Goal: Book appointment/travel/reservation

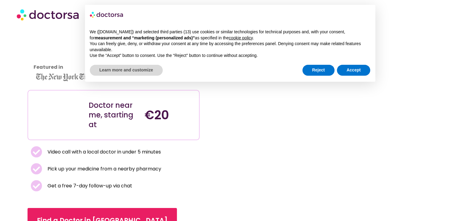
scroll to position [38, 0]
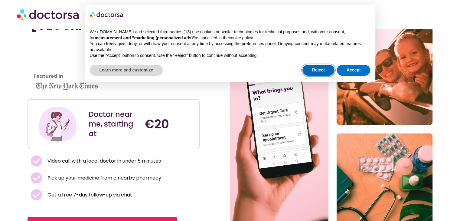
click at [316, 67] on button "Reject" at bounding box center [319, 70] width 32 height 11
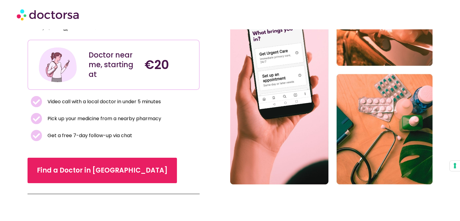
scroll to position [97, 0]
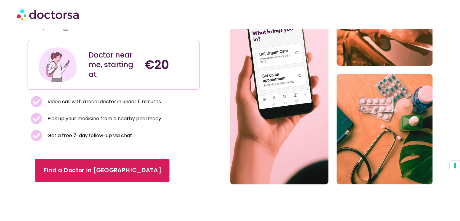
click at [77, 170] on span "Find a Doctor in [GEOGRAPHIC_DATA]" at bounding box center [103, 170] width 118 height 9
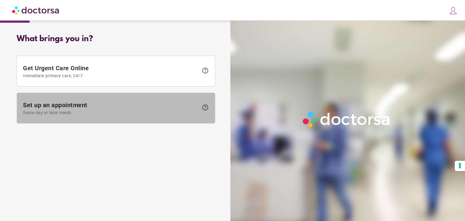
click at [173, 117] on span at bounding box center [116, 108] width 198 height 30
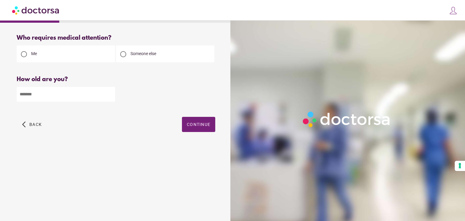
click at [63, 89] on input "number" at bounding box center [66, 94] width 98 height 15
type input "**"
click at [207, 132] on span "button" at bounding box center [198, 124] width 33 height 15
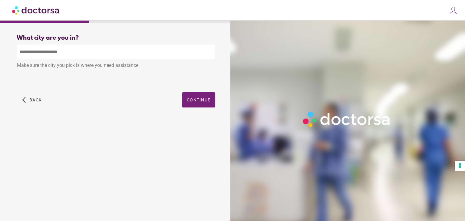
click at [160, 53] on input "text" at bounding box center [116, 51] width 198 height 15
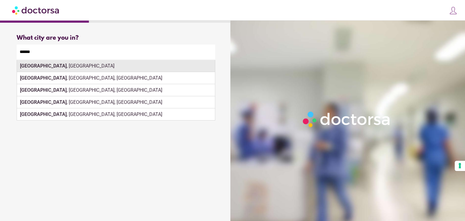
click at [121, 64] on div "Berlin , Germany" at bounding box center [116, 66] width 198 height 12
type input "**********"
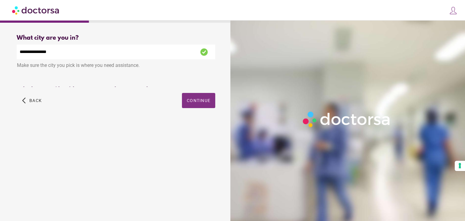
click at [201, 98] on div "**********" at bounding box center [116, 78] width 218 height 97
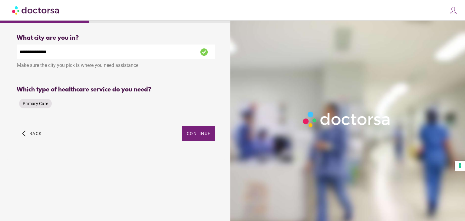
click at [45, 105] on span "Primary Care" at bounding box center [35, 103] width 25 height 5
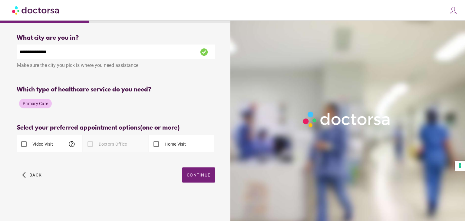
click at [180, 141] on div "Home Visit" at bounding box center [167, 144] width 37 height 15
click at [123, 142] on label "Doctor's Office" at bounding box center [112, 144] width 30 height 6
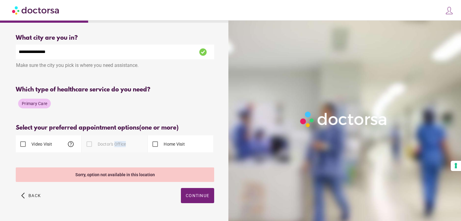
click at [123, 142] on label "Doctor's Office" at bounding box center [112, 144] width 30 height 6
click at [208, 105] on div "Primary Care" at bounding box center [115, 103] width 198 height 15
